Goal: Information Seeking & Learning: Learn about a topic

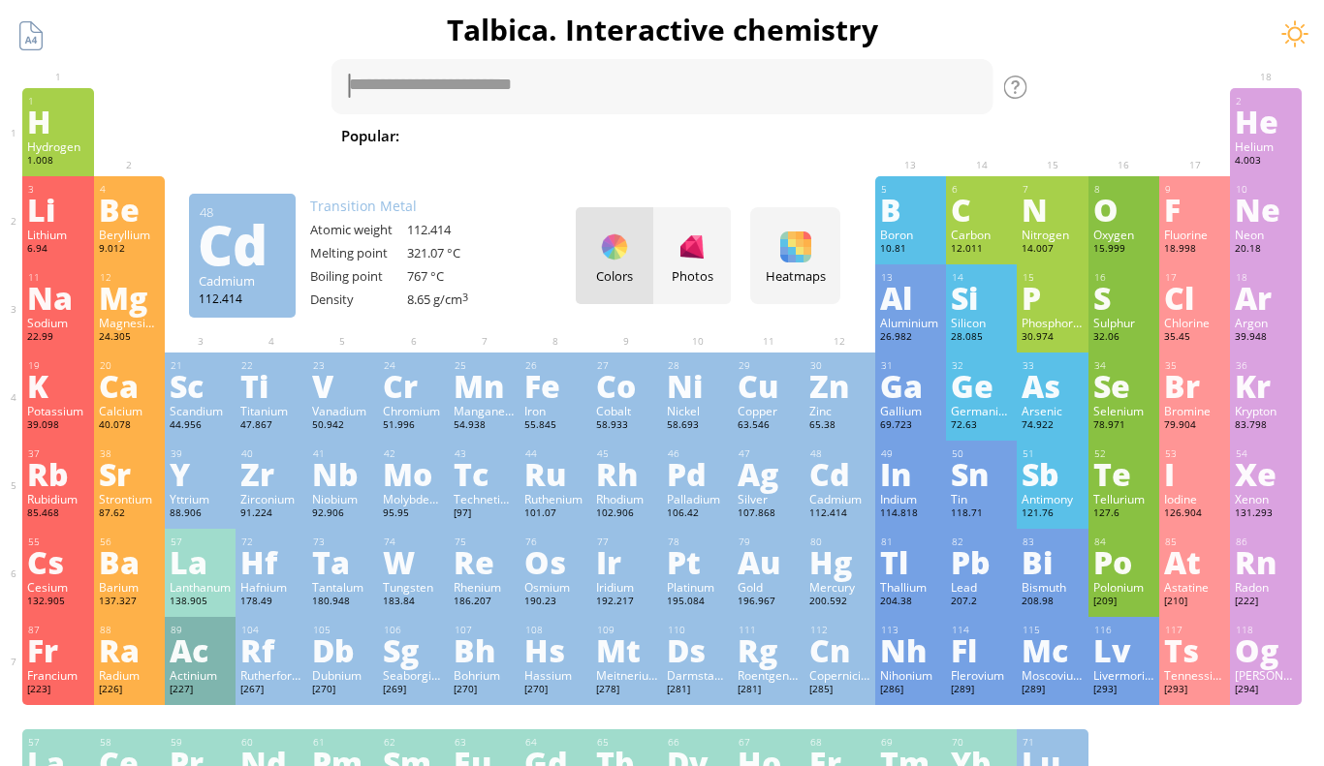
click at [855, 491] on div "Cadmium" at bounding box center [839, 499] width 61 height 16
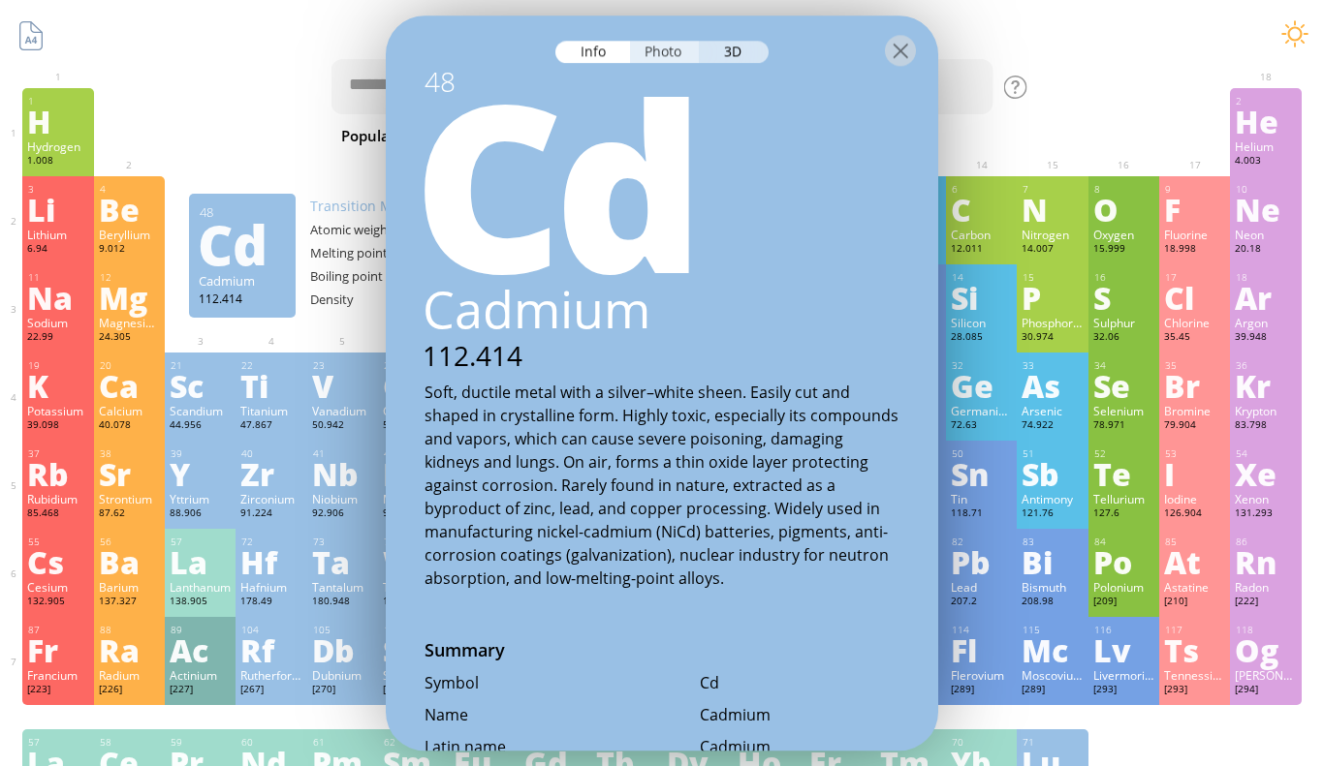
click at [645, 48] on div "Photo" at bounding box center [665, 52] width 70 height 22
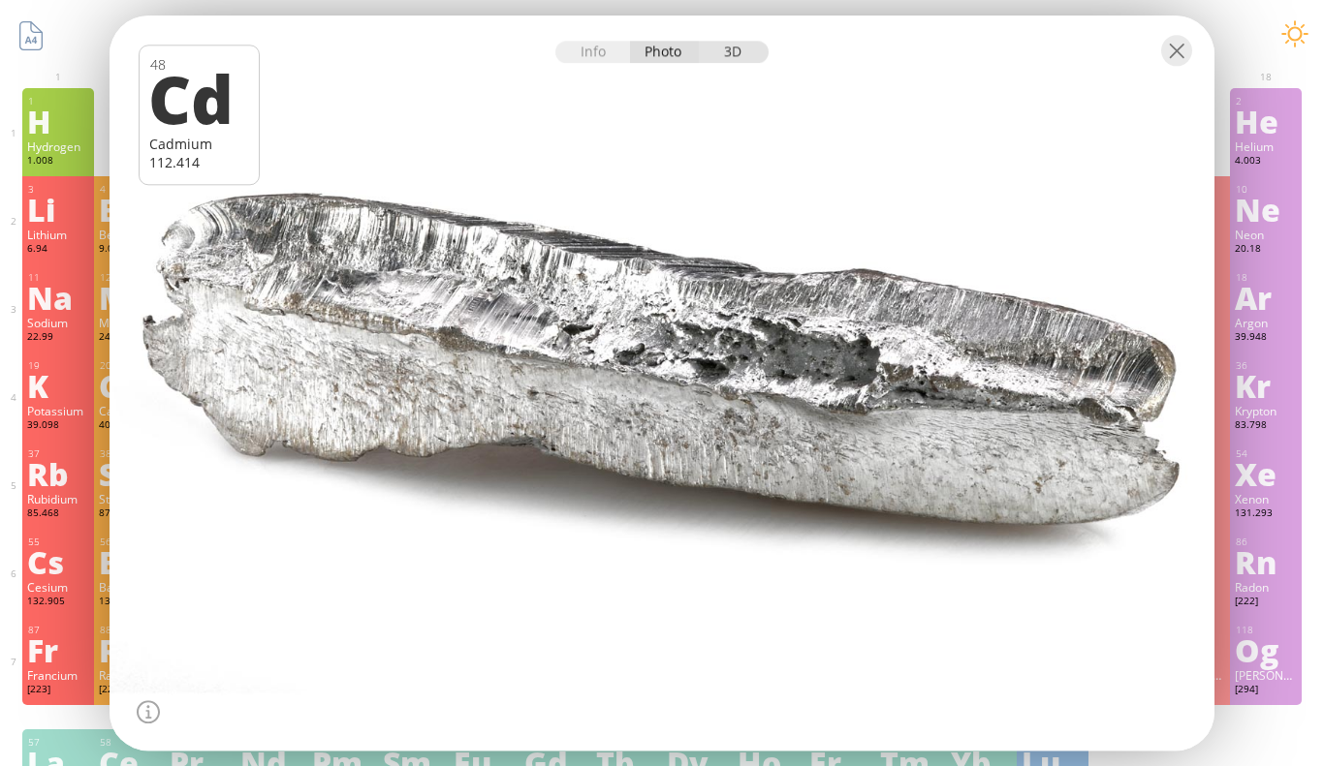
click at [712, 54] on div "3D" at bounding box center [734, 52] width 70 height 22
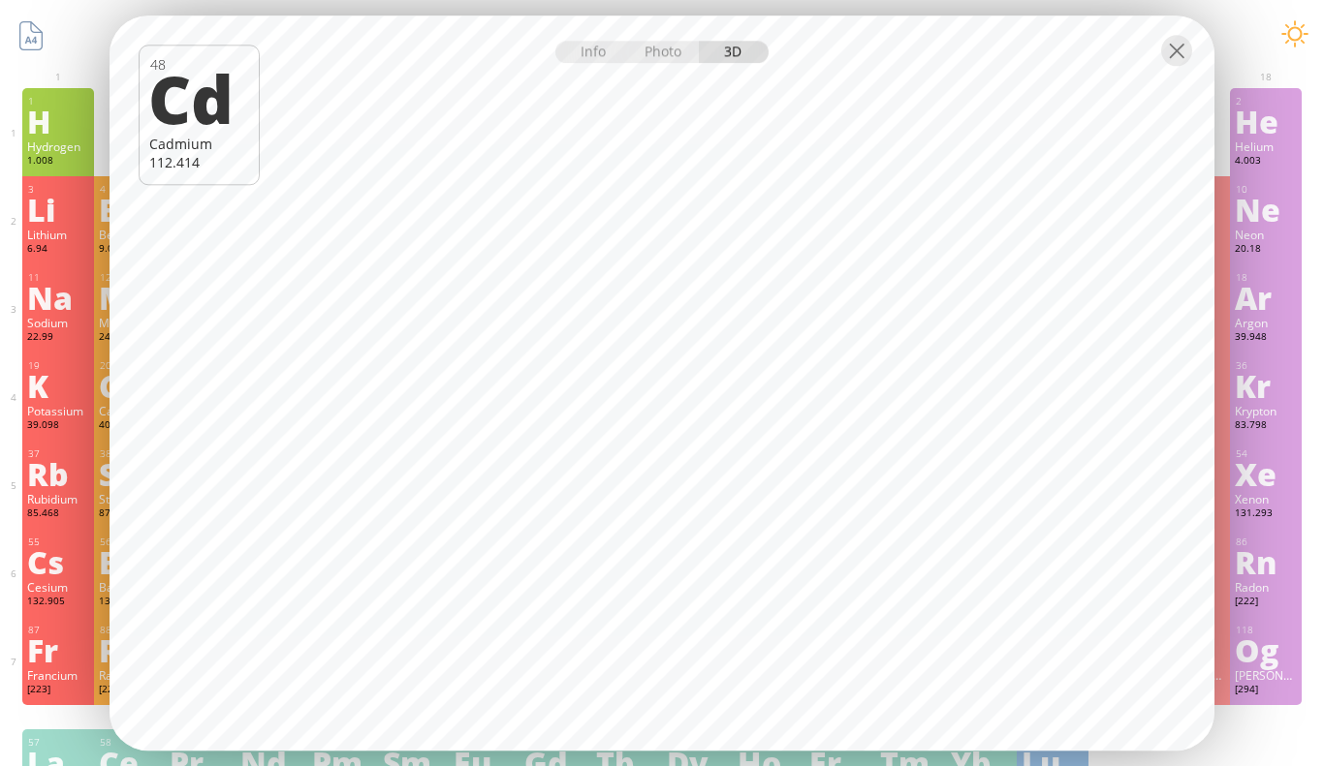
click at [80, 387] on div "K" at bounding box center [57, 385] width 61 height 31
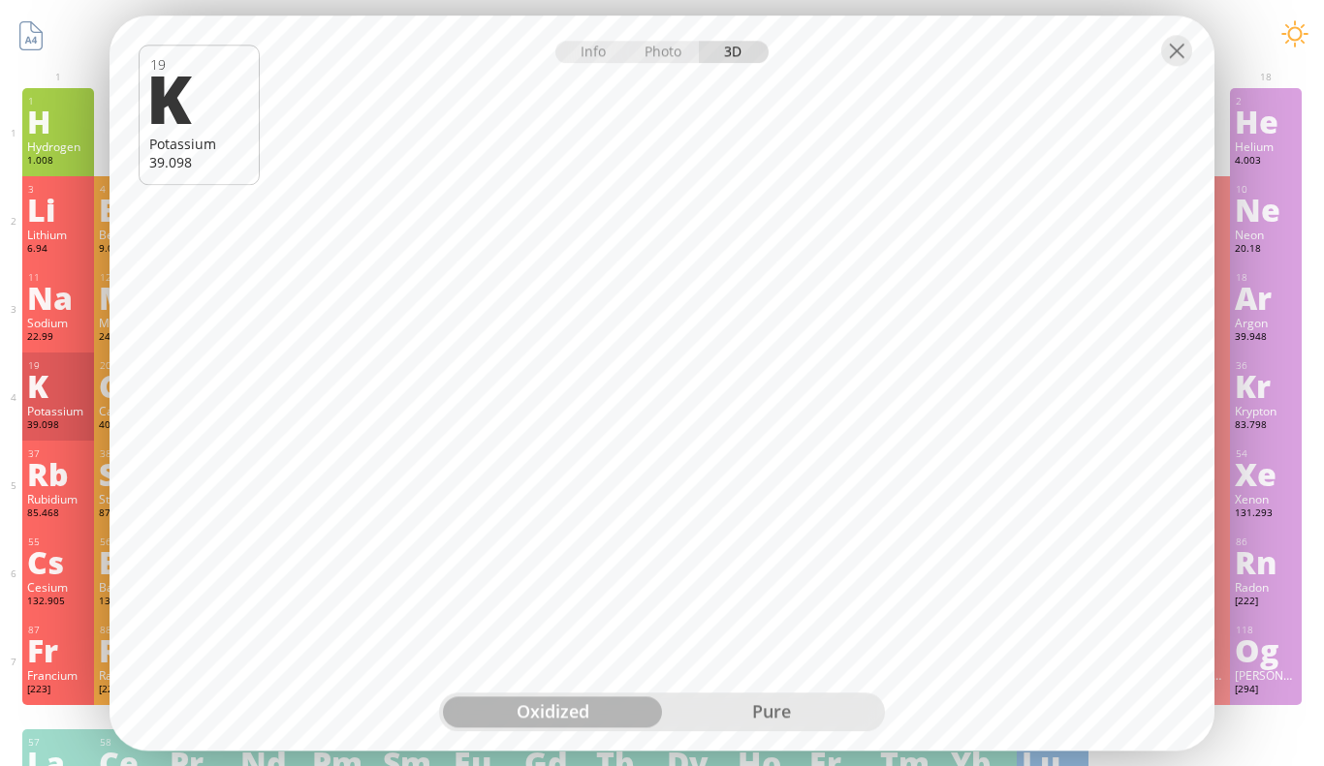
click at [767, 715] on div "pure" at bounding box center [771, 712] width 219 height 31
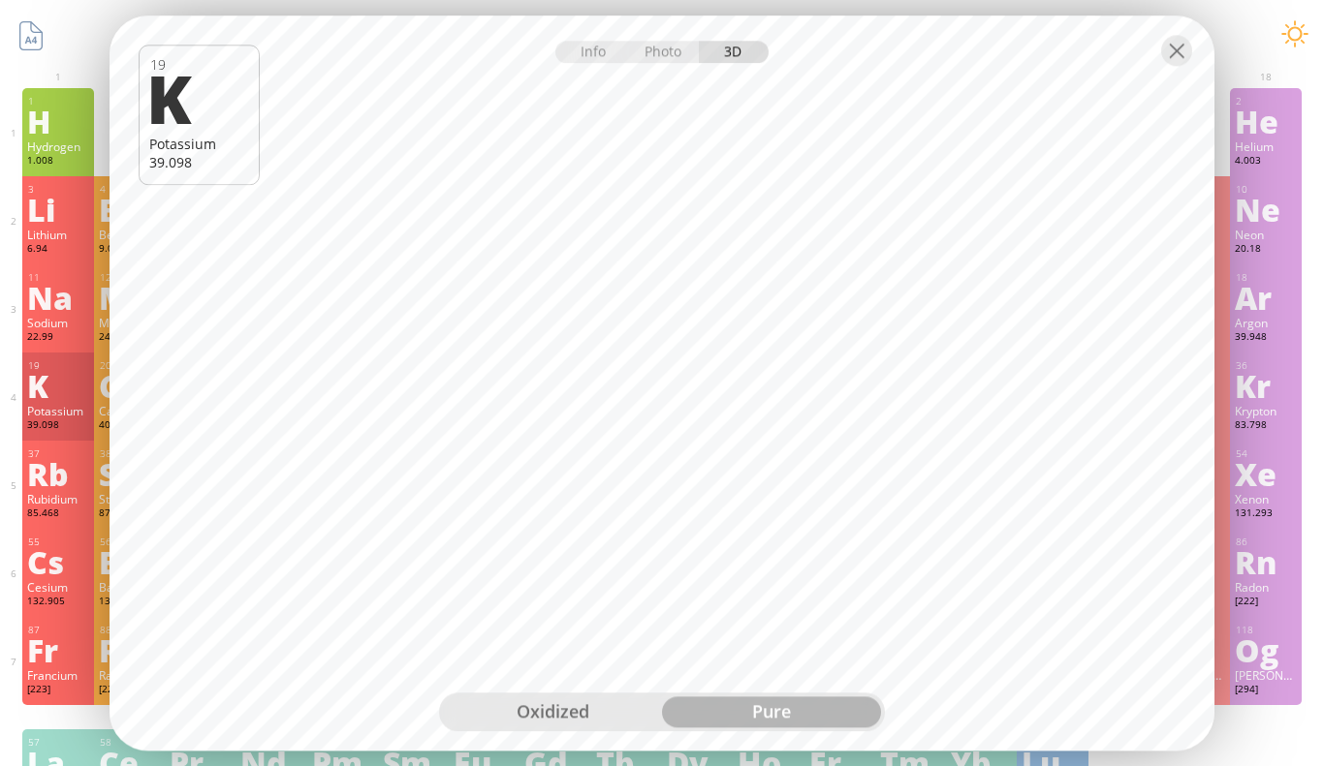
click at [1279, 365] on div "36" at bounding box center [1266, 366] width 60 height 13
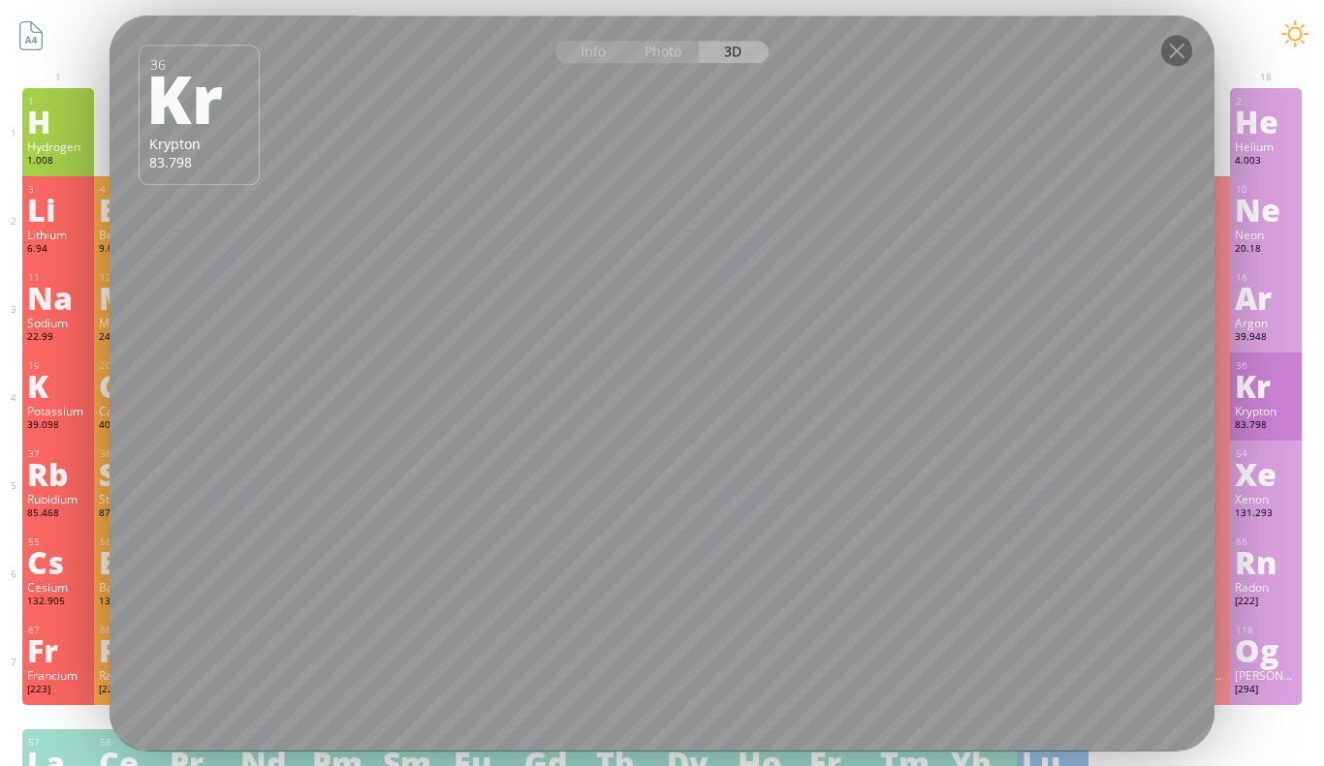
click at [59, 489] on div "Rb" at bounding box center [57, 473] width 61 height 31
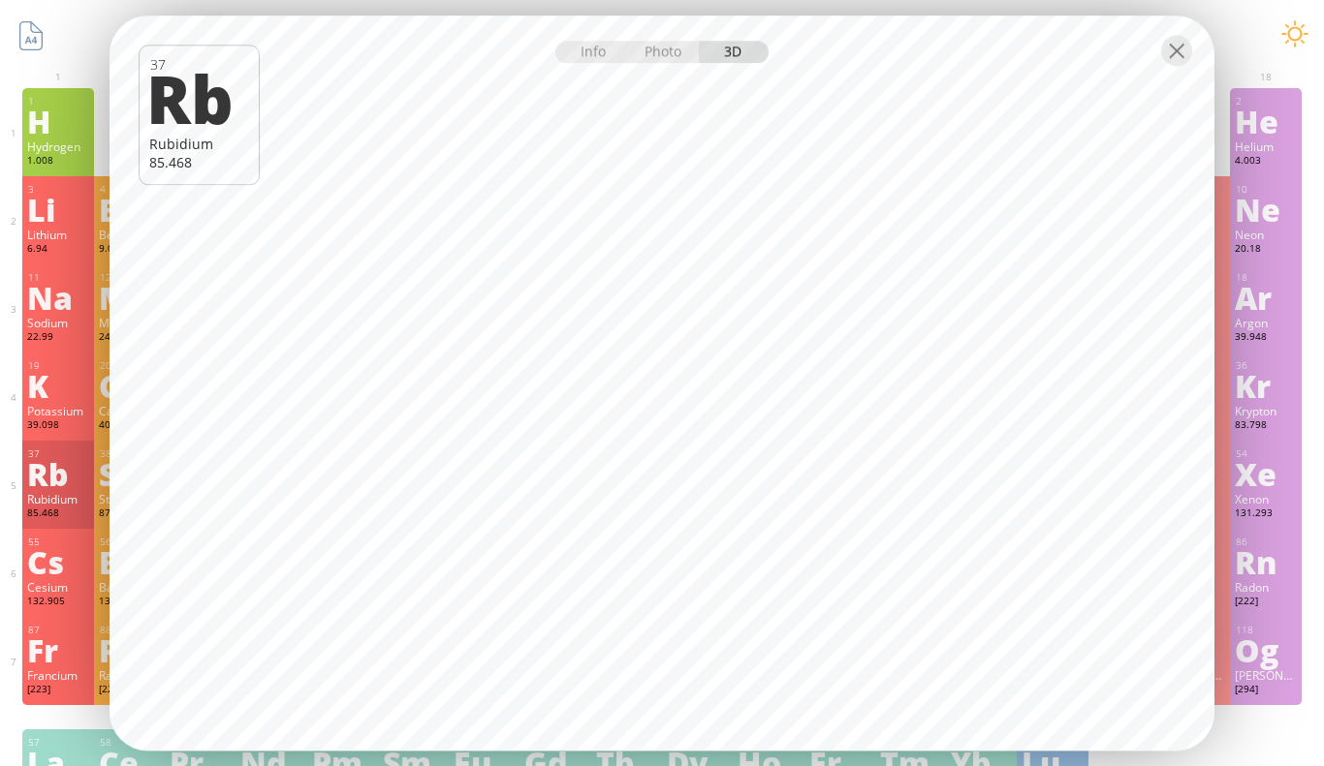
click at [30, 611] on div "55 Cs Cesium 132.905 −1, +1 −1, +1 28.44 °C 671 °C 1.879 g/cm 3 [Xe]6s 1" at bounding box center [57, 573] width 71 height 88
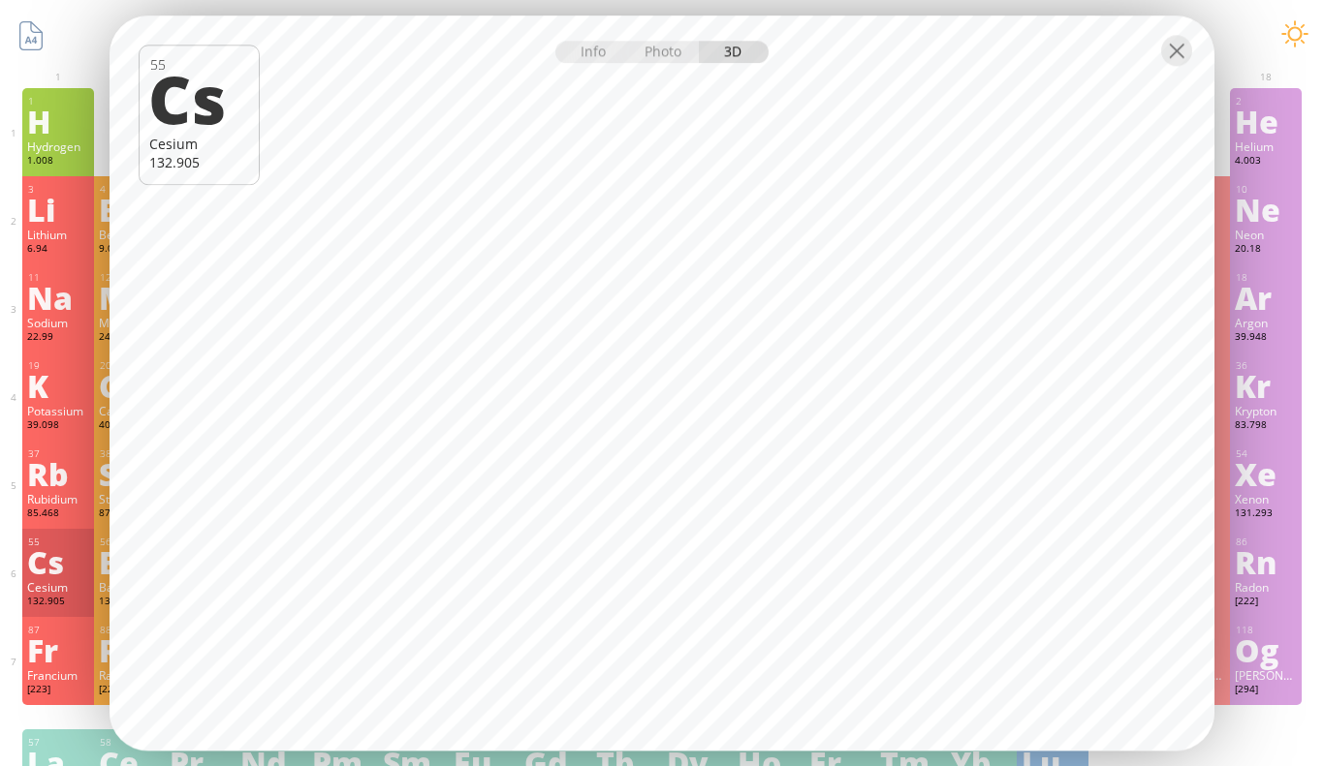
click at [61, 183] on div "3" at bounding box center [58, 189] width 60 height 13
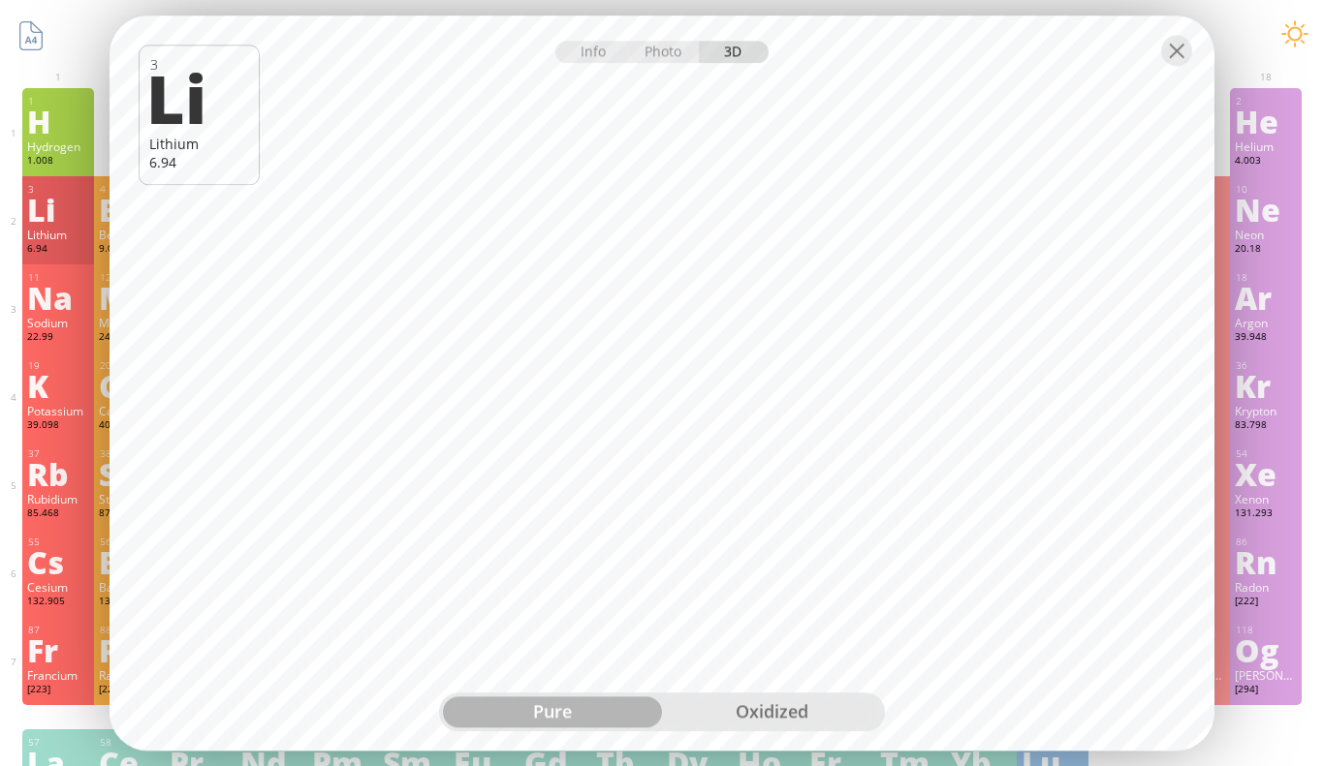
click at [768, 709] on div "oxidized" at bounding box center [771, 712] width 219 height 31
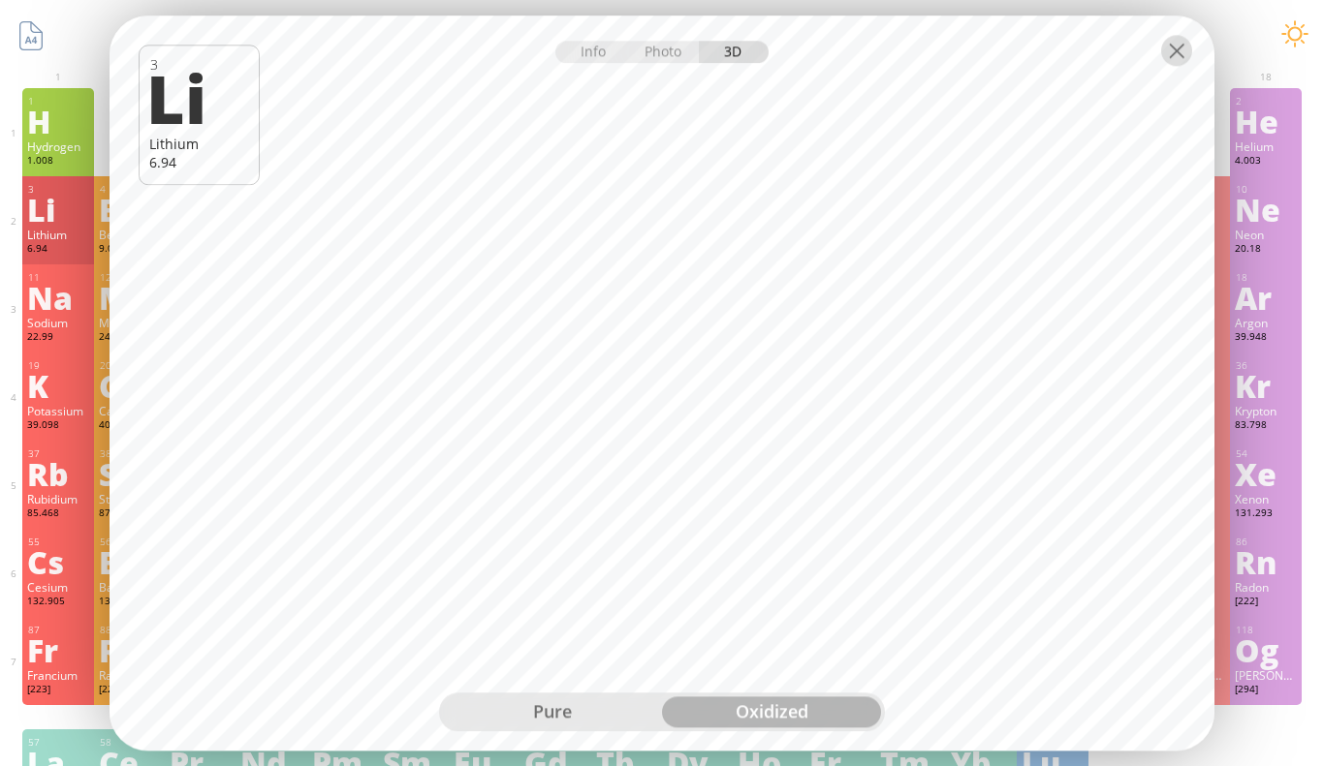
click at [1185, 49] on div at bounding box center [1176, 50] width 31 height 31
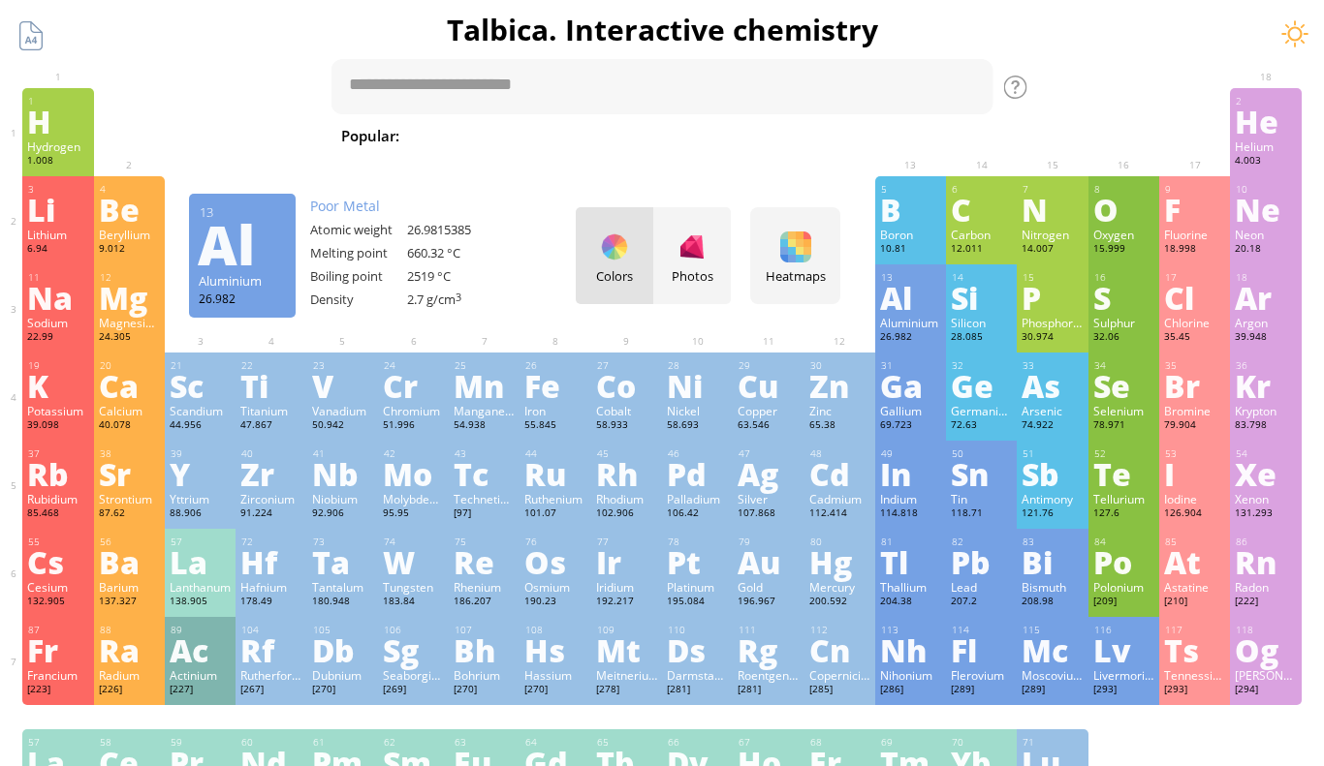
click at [902, 313] on div "Al" at bounding box center [910, 297] width 61 height 31
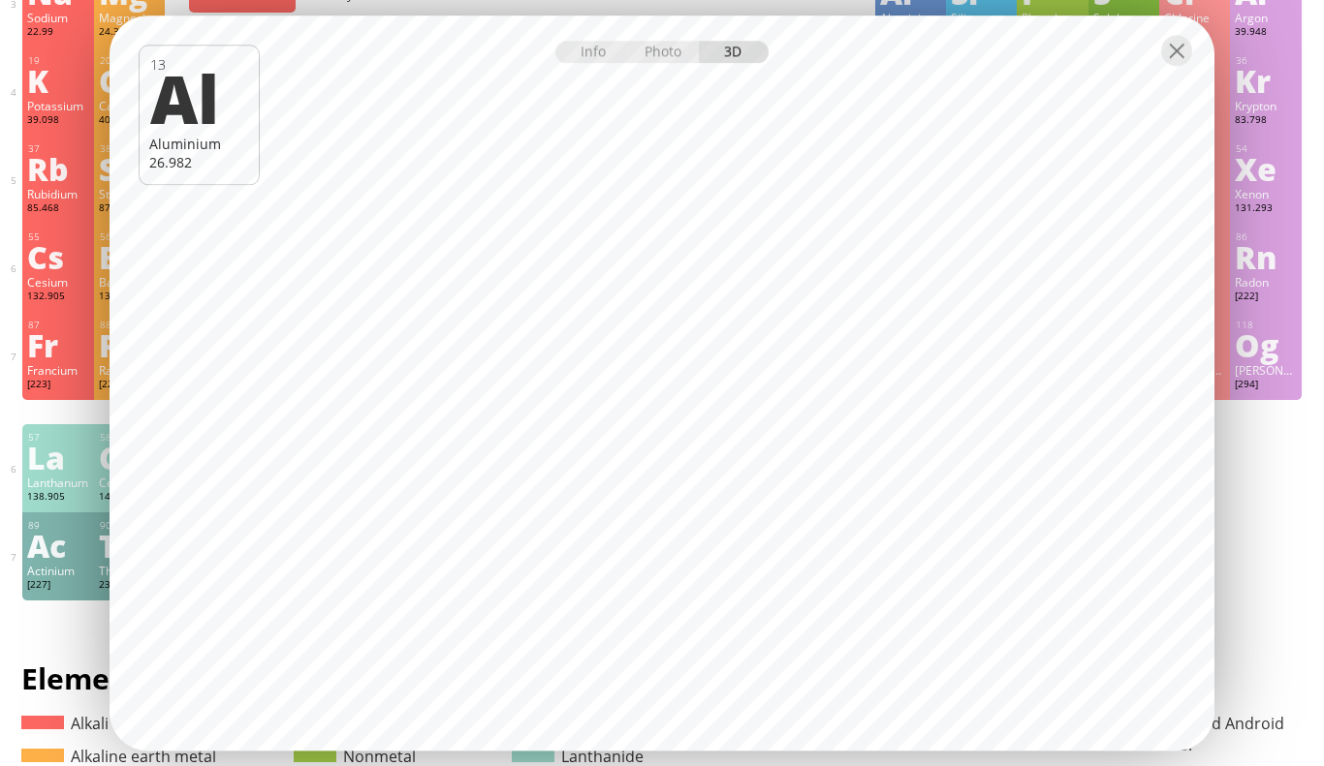
scroll to position [304, 0]
click at [34, 597] on div "89 Ac Actinium [227] +3 +3 1050 °C 3200 °C 10.07 g/cm 3 [Rn]7s 2 6d 1" at bounding box center [57, 558] width 71 height 88
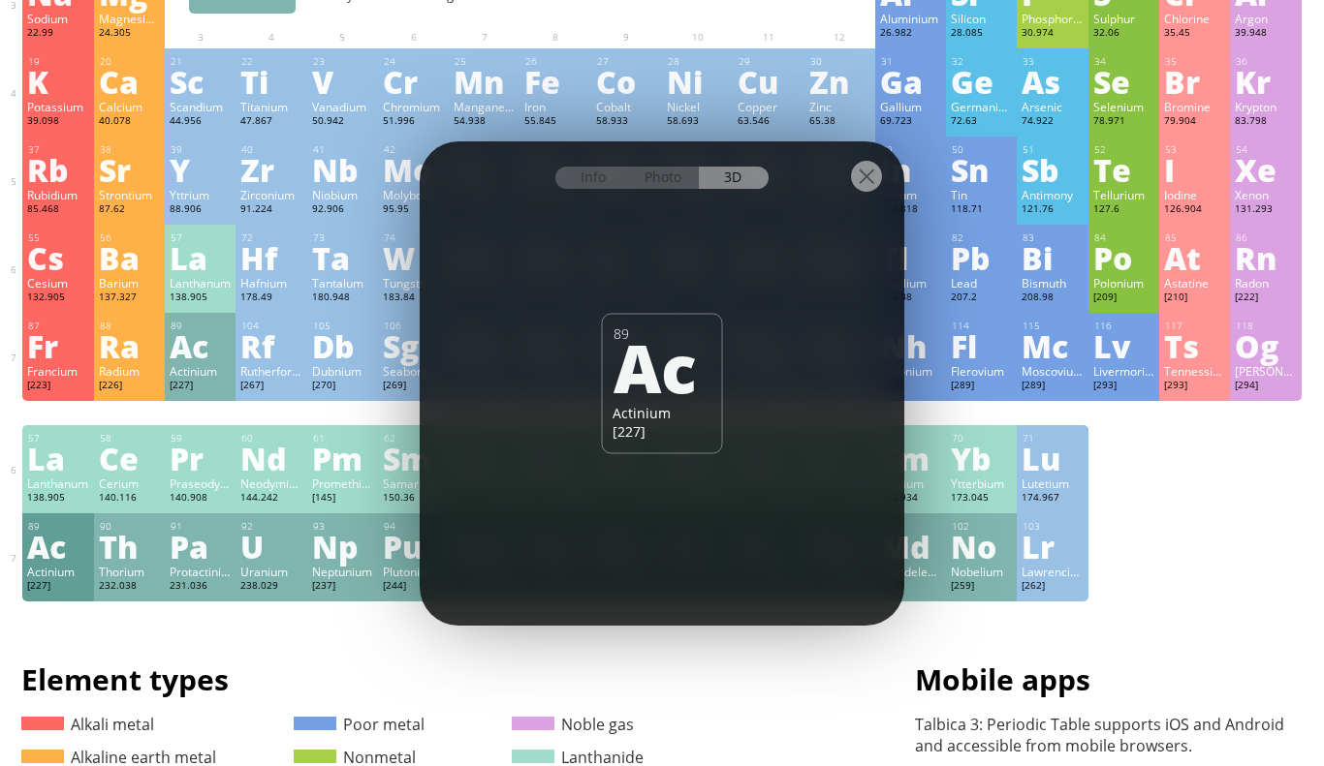
click at [114, 576] on div "Thorium" at bounding box center [129, 572] width 61 height 16
